Goal: Check status: Check status

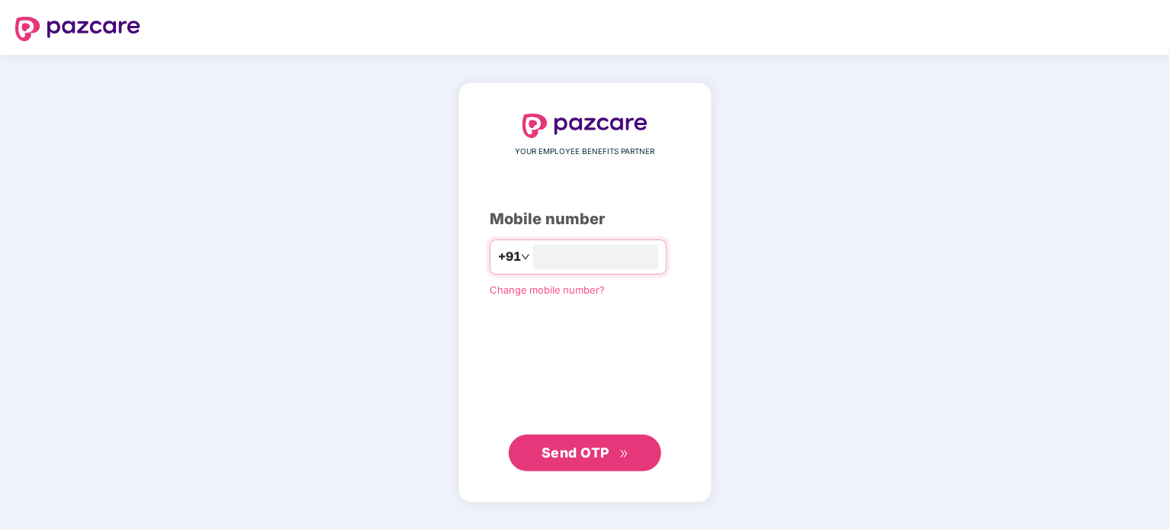
type input "**********"
click at [571, 458] on span "Send OTP" at bounding box center [576, 452] width 68 height 16
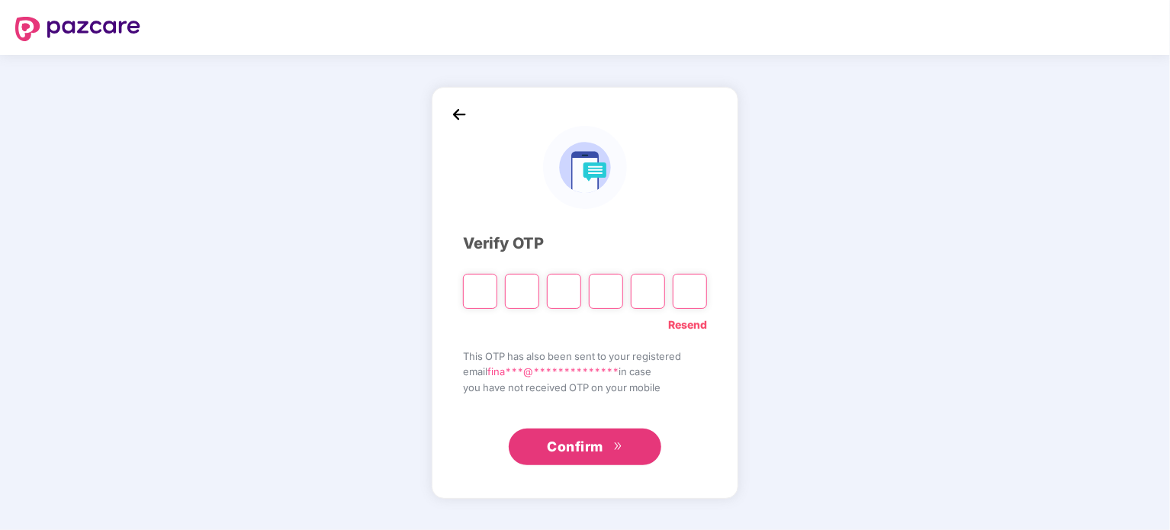
type input "*"
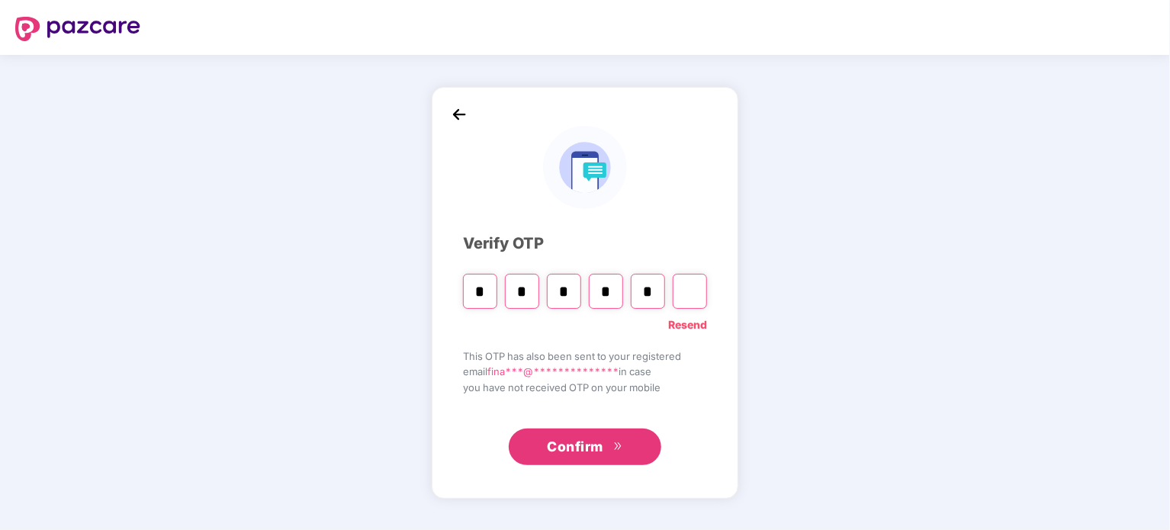
type input "*"
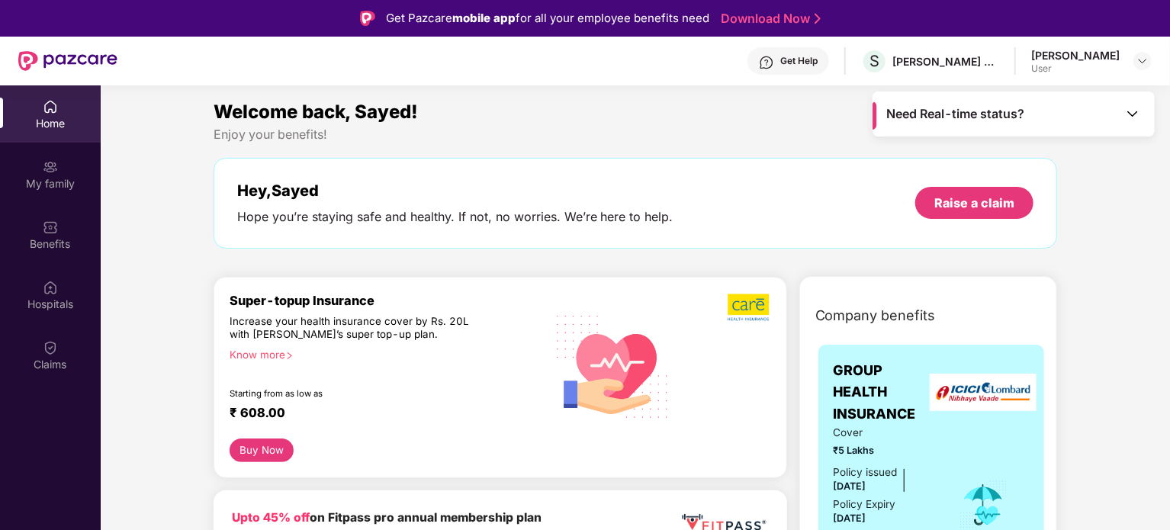
click at [1133, 111] on img at bounding box center [1132, 113] width 15 height 15
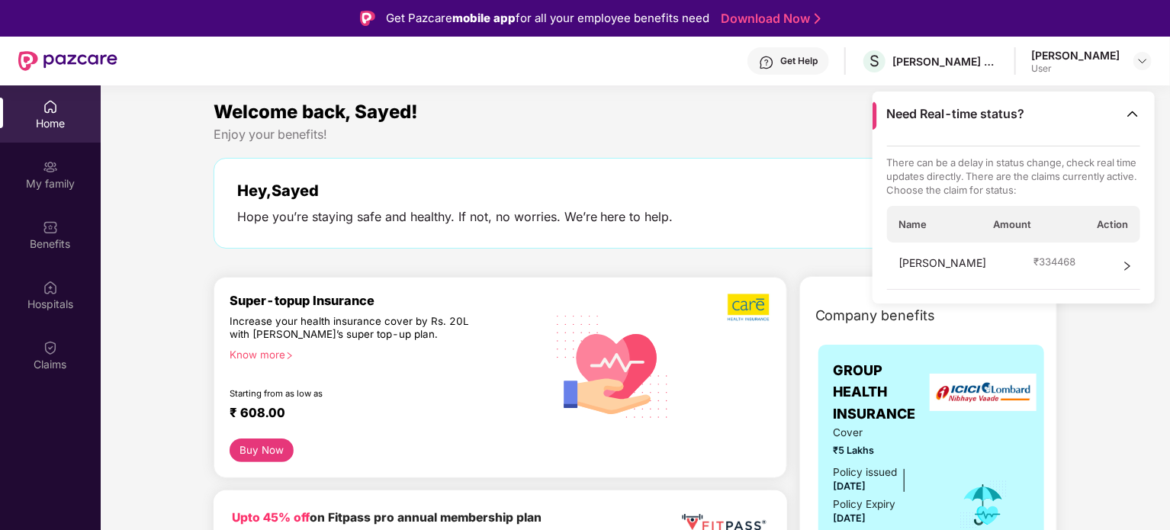
click at [1133, 111] on img at bounding box center [1132, 113] width 15 height 15
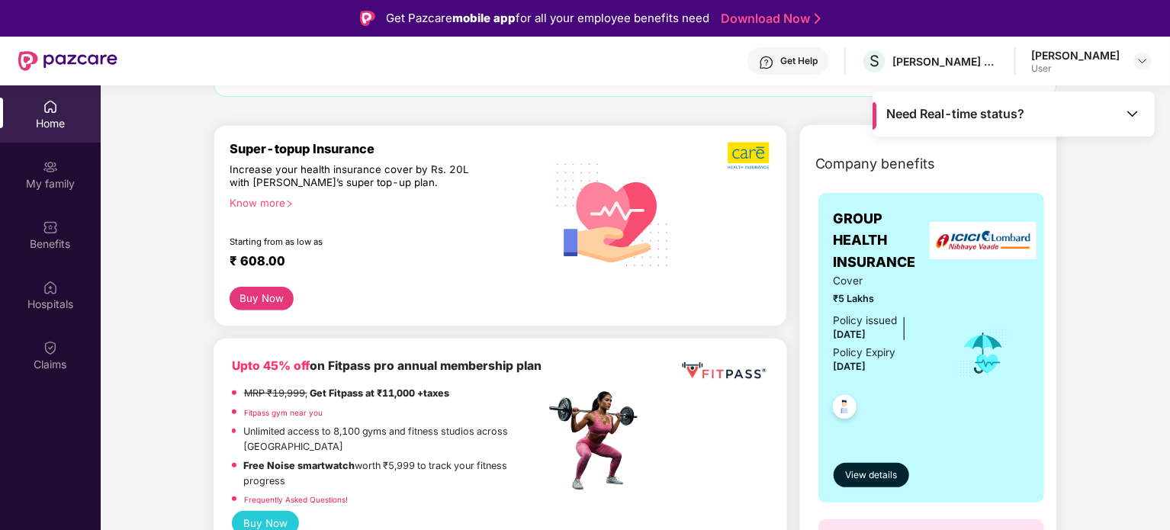
scroll to position [153, 0]
click at [868, 472] on span "View details" at bounding box center [871, 475] width 52 height 14
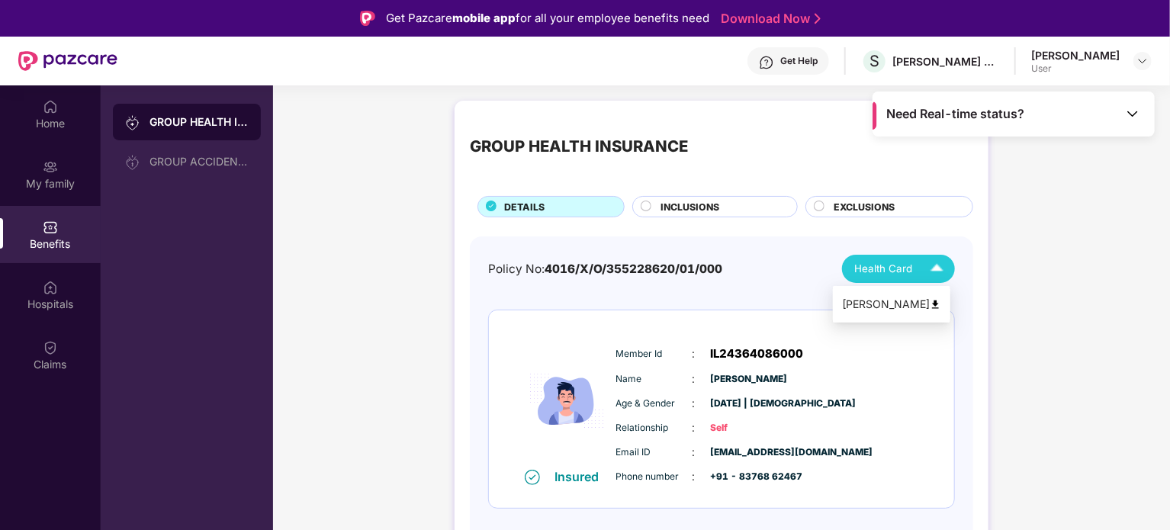
click at [941, 303] on img at bounding box center [935, 304] width 11 height 11
